Goal: Task Accomplishment & Management: Manage account settings

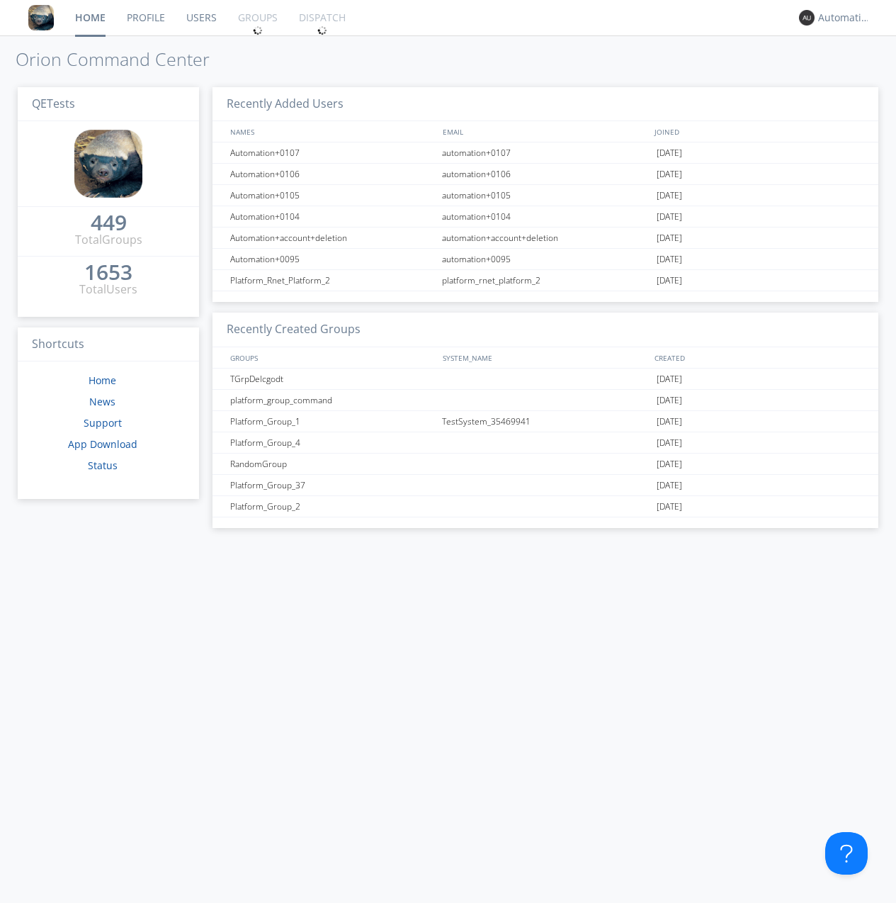
click at [256, 18] on link "Groups" at bounding box center [257, 17] width 61 height 35
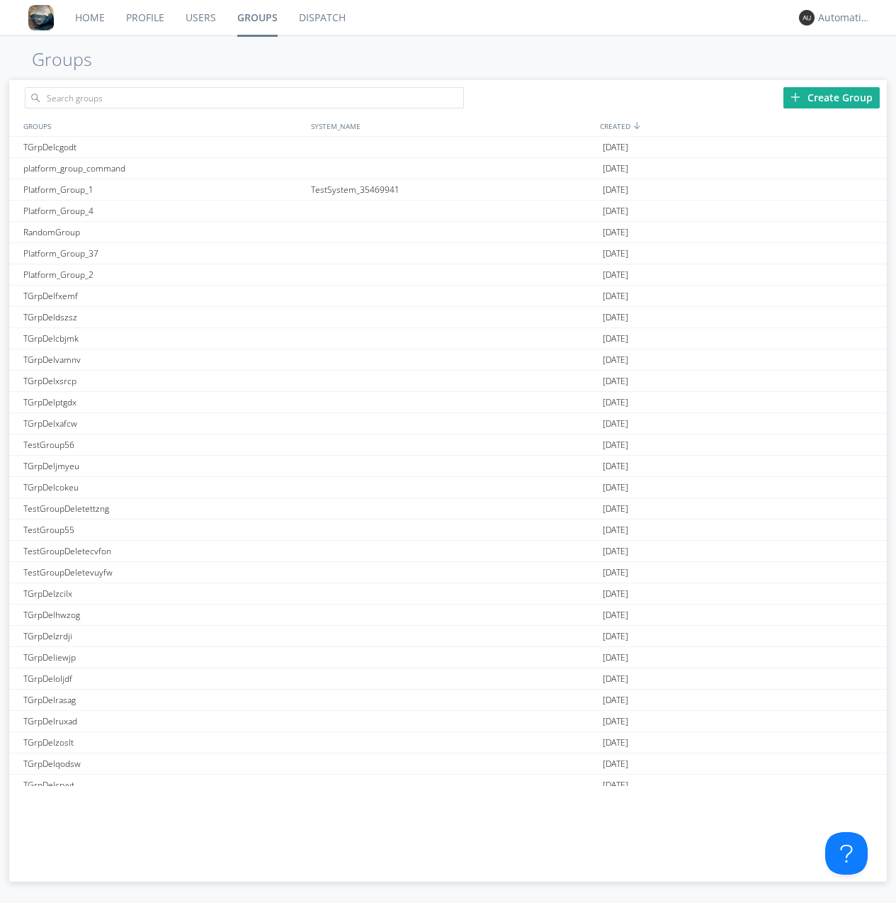
click at [832, 97] on div "Create Group" at bounding box center [832, 97] width 96 height 21
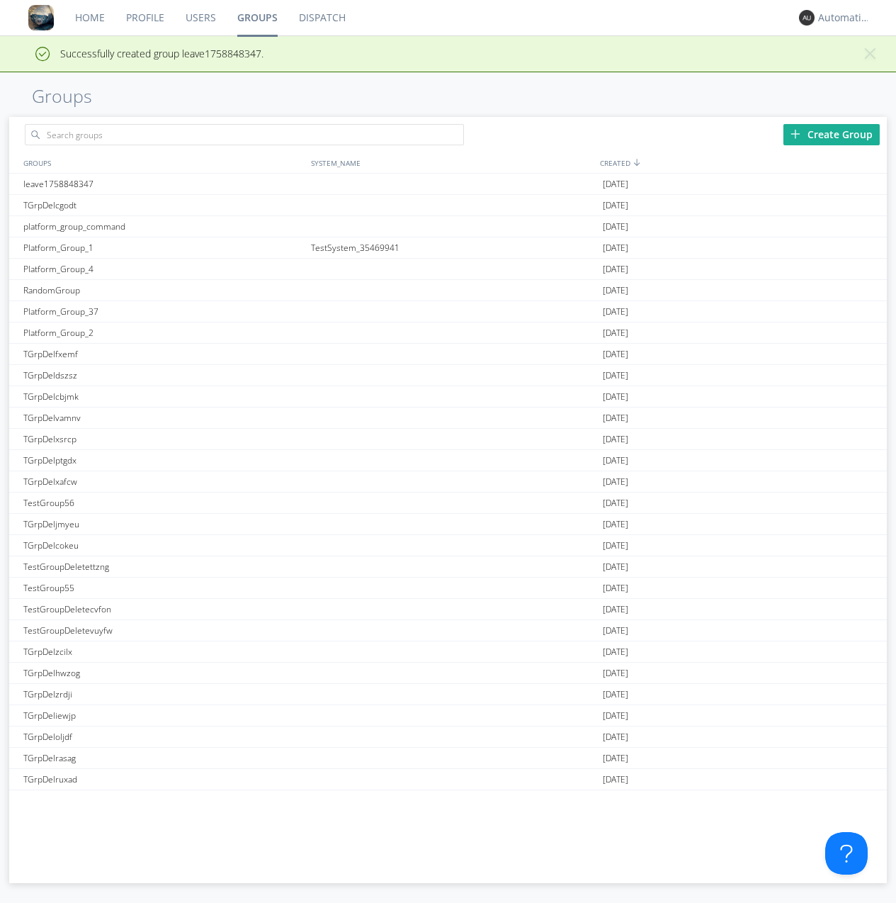
click at [256, 18] on link "Groups" at bounding box center [258, 17] width 62 height 35
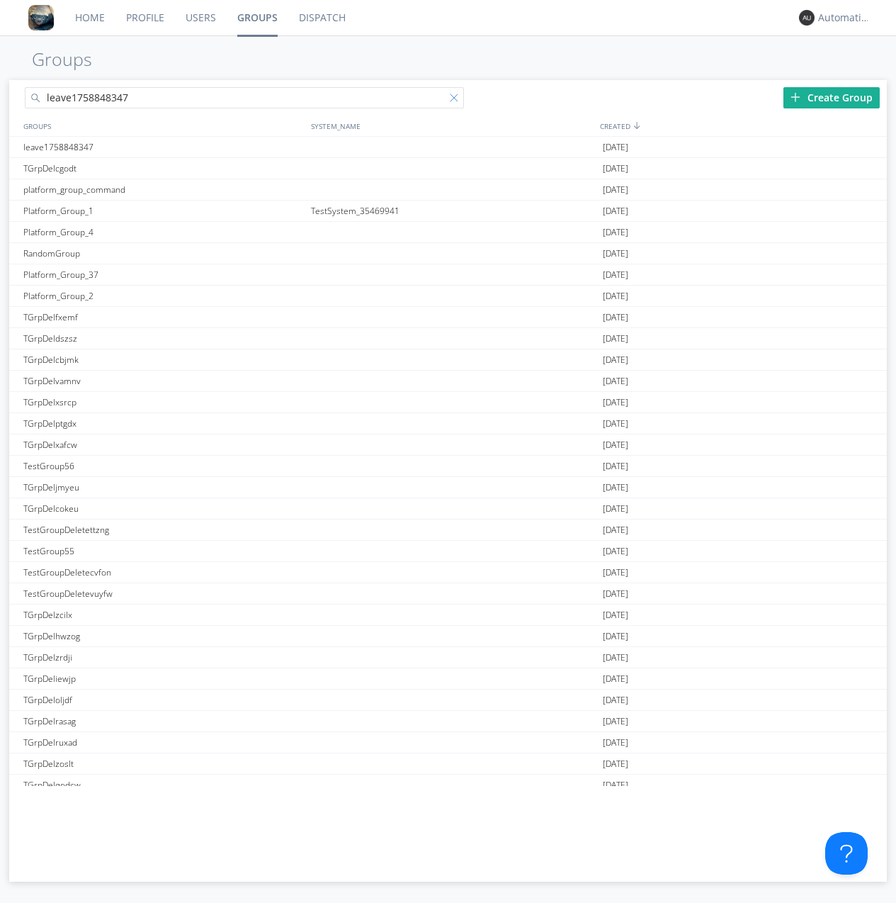
type input "leave1758848347"
click at [456, 100] on div at bounding box center [457, 101] width 14 height 14
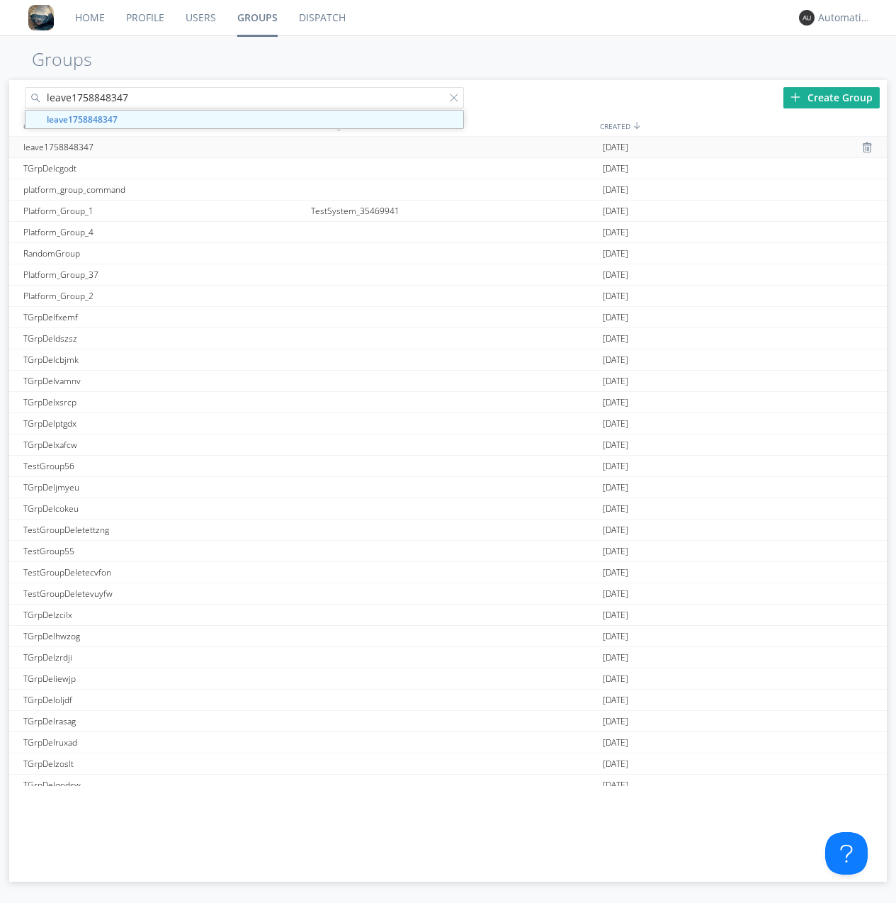
type input "leave1758848347"
click at [163, 147] on div "leave1758848347" at bounding box center [164, 147] width 288 height 21
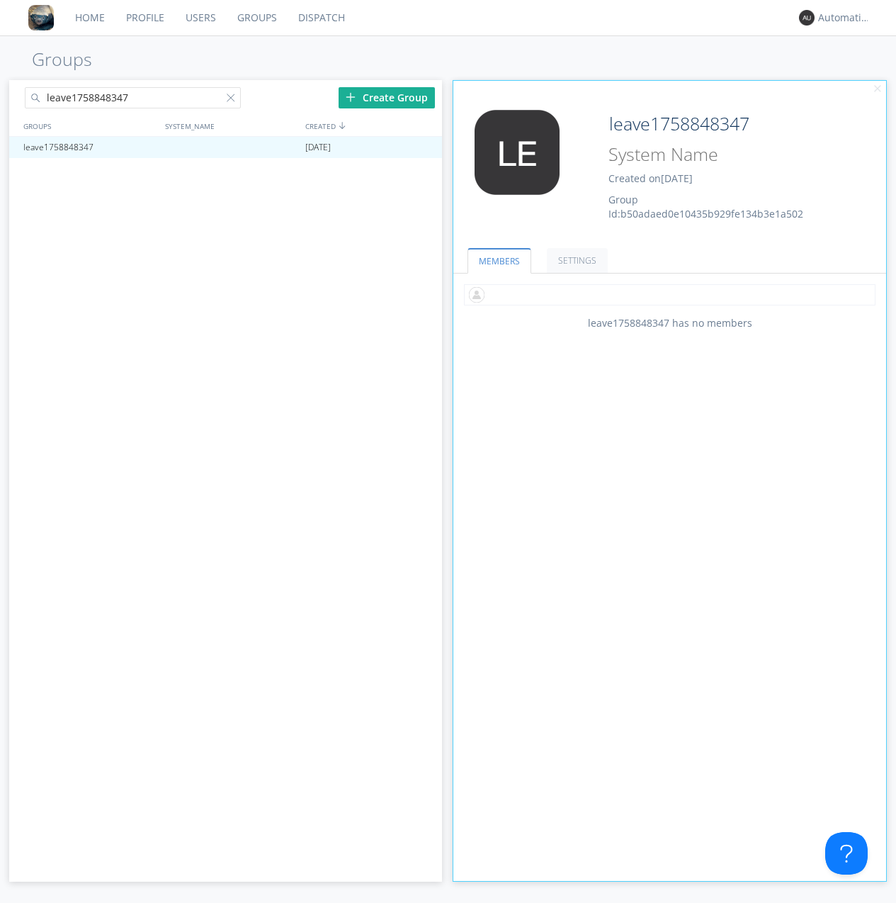
click at [670, 294] on input "text" at bounding box center [670, 294] width 412 height 21
type input "automation+0102"
click at [667, 294] on input "text" at bounding box center [670, 294] width 412 height 21
type input "automation+0103"
click at [667, 294] on input "text" at bounding box center [670, 294] width 412 height 21
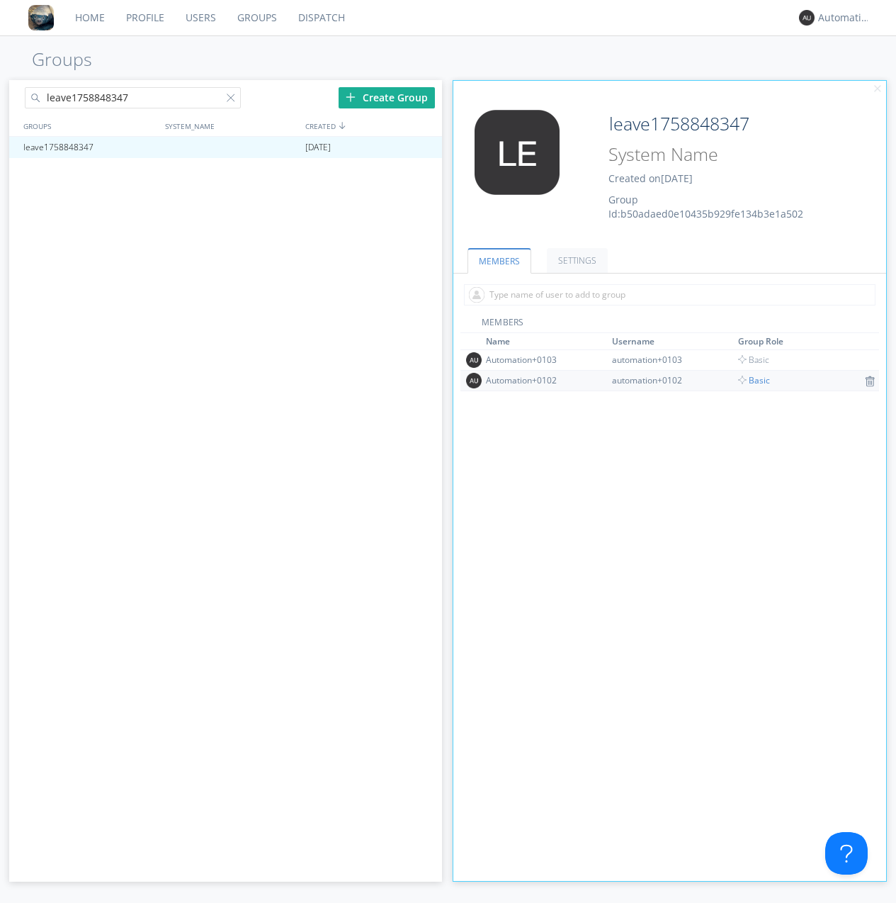
click at [750, 380] on span "Basic" at bounding box center [754, 380] width 32 height 12
click at [424, 147] on div at bounding box center [424, 147] width 14 height 11
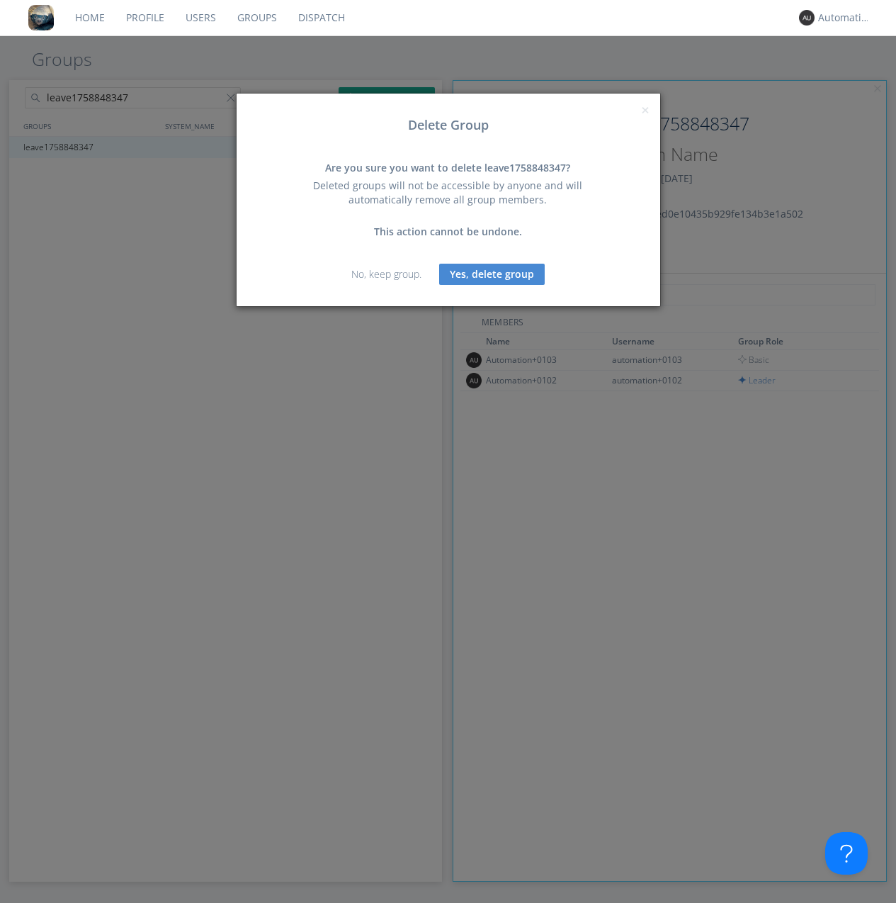
click at [492, 273] on button "Yes, delete group" at bounding box center [492, 274] width 106 height 21
